Goal: Obtain resource: Download file/media

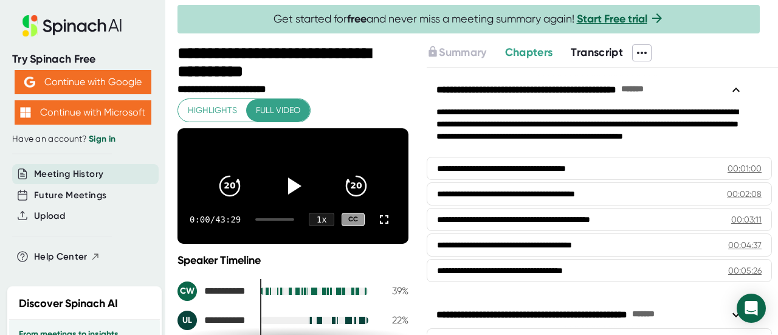
click at [639, 52] on icon at bounding box center [641, 53] width 15 height 15
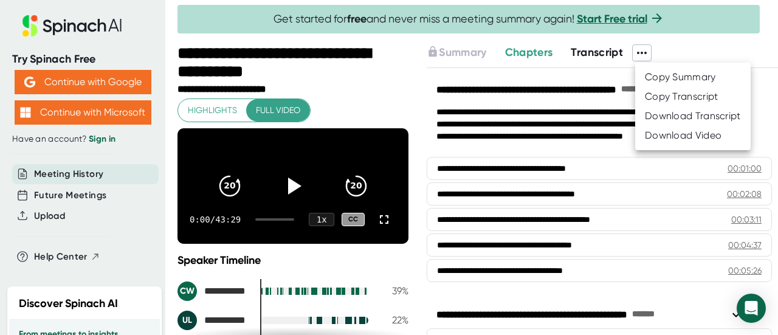
click at [672, 117] on div "Download Transcript" at bounding box center [693, 116] width 96 height 12
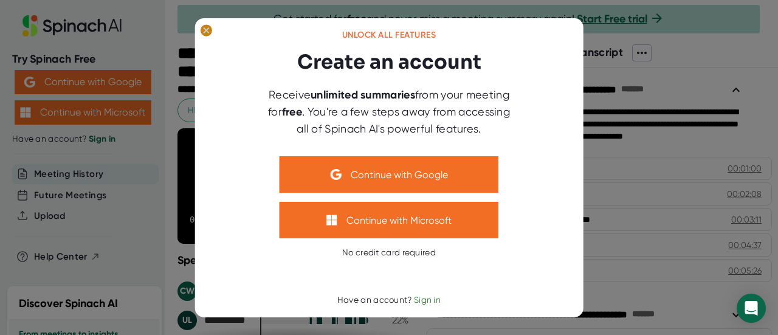
drag, startPoint x: 204, startPoint y: 31, endPoint x: 215, endPoint y: 31, distance: 10.9
click at [204, 30] on ellipse at bounding box center [206, 30] width 12 height 12
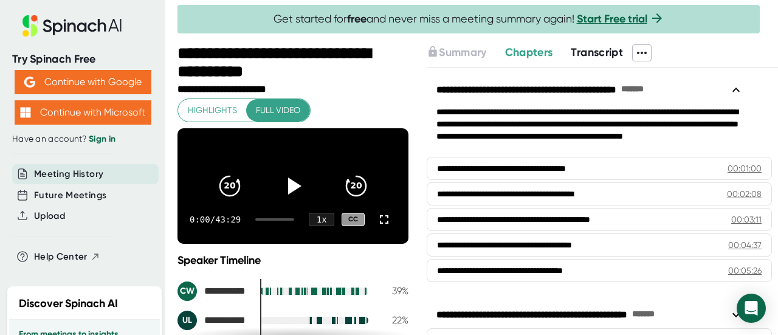
click at [646, 52] on icon at bounding box center [642, 53] width 10 height 2
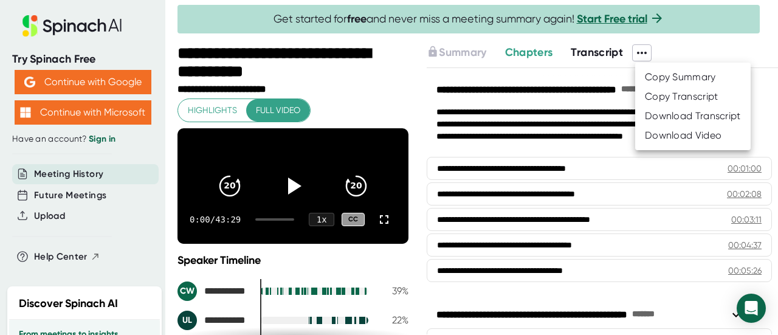
click at [671, 98] on div "Copy Transcript" at bounding box center [682, 97] width 74 height 12
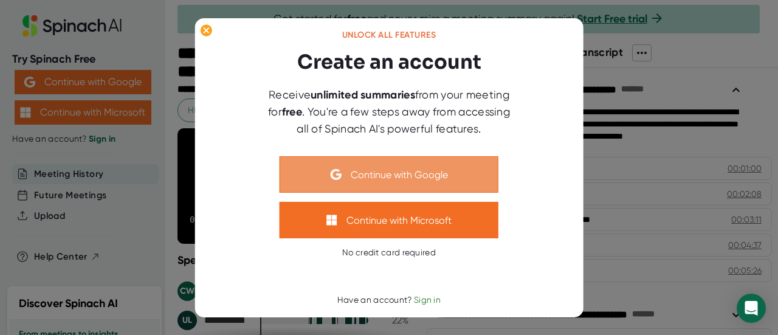
click at [373, 176] on button "Continue with Google" at bounding box center [388, 174] width 219 height 36
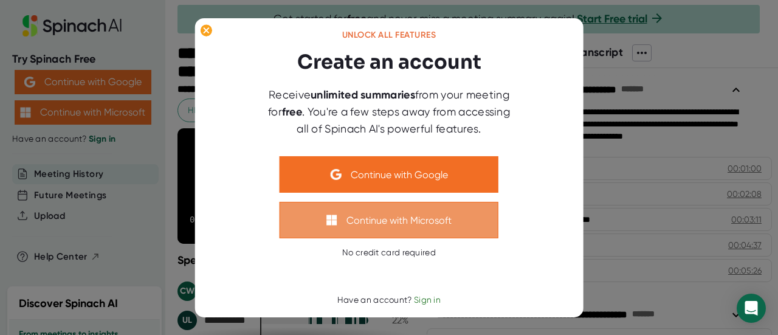
click at [390, 225] on button "Continue with Microsoft" at bounding box center [388, 220] width 219 height 36
